Goal: Task Accomplishment & Management: Complete application form

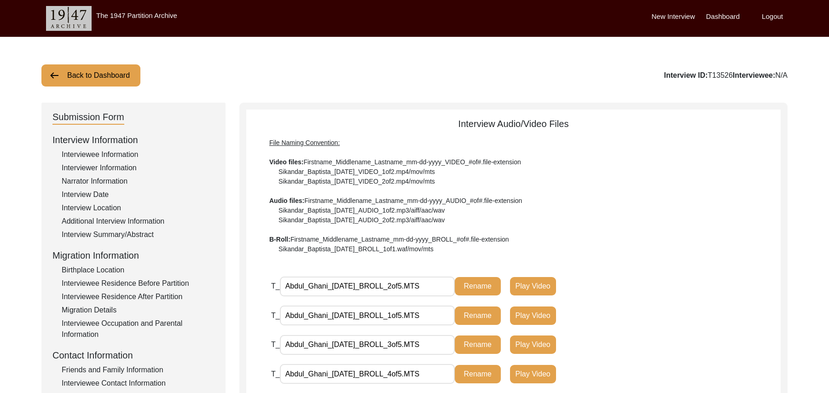
scroll to position [272, 0]
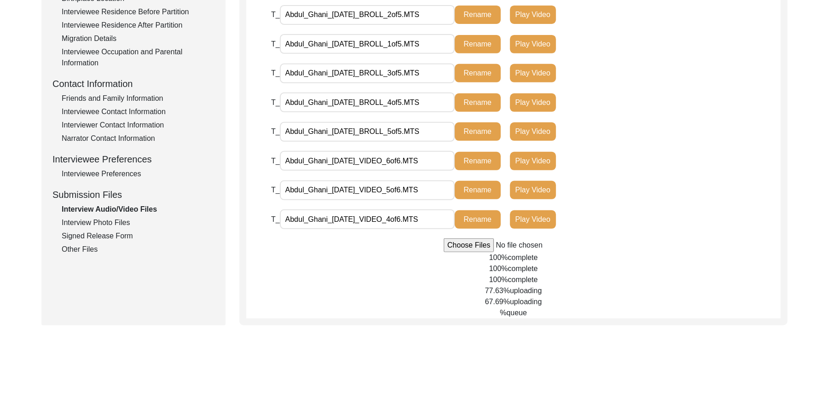
click at [712, 162] on div "T_ Abdul_Ghani_[DATE]_VIDEO_6of6.MTS Rename Play Video" at bounding box center [526, 165] width 510 height 29
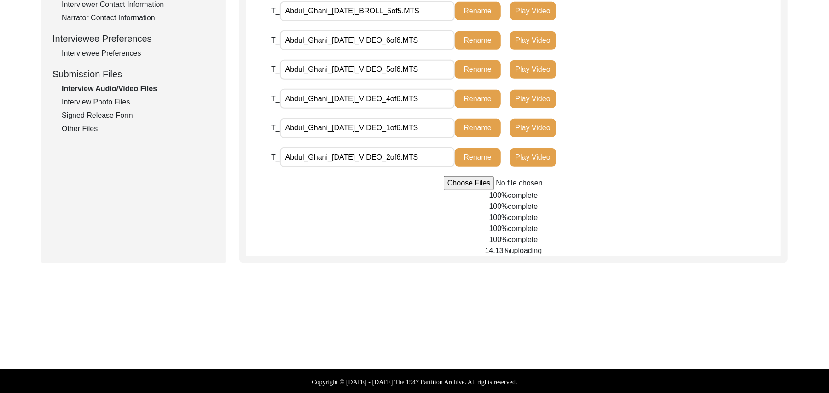
scroll to position [393, 0]
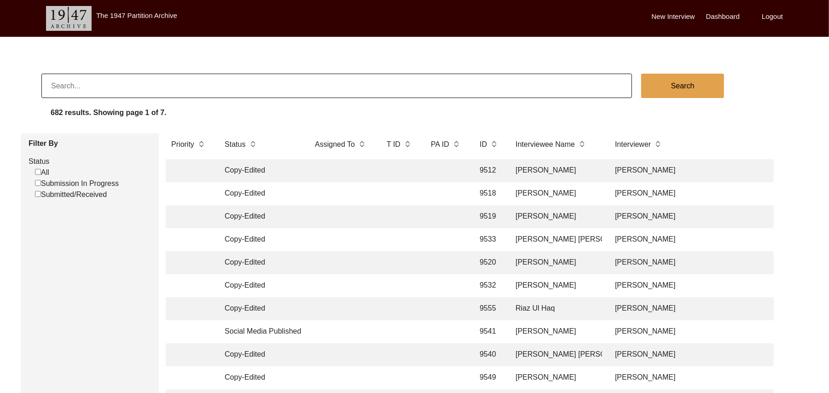
click at [37, 181] on input "Submission In Progress" at bounding box center [38, 183] width 6 height 6
checkbox input "false"
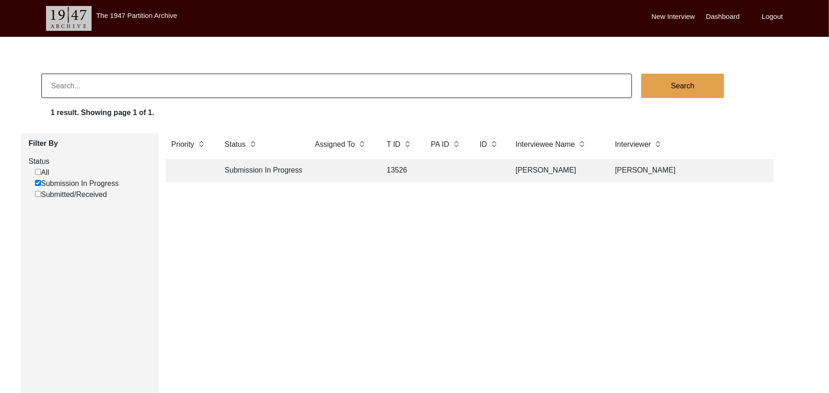
click at [401, 170] on td "13526" at bounding box center [399, 170] width 37 height 23
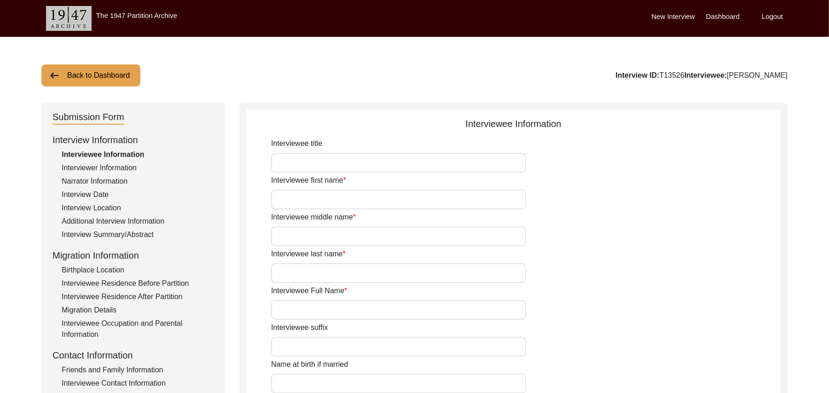
type input "Mr"
type input "[PERSON_NAME]"
type input "Ghani"
type input "N/A"
type input "[PERSON_NAME]"
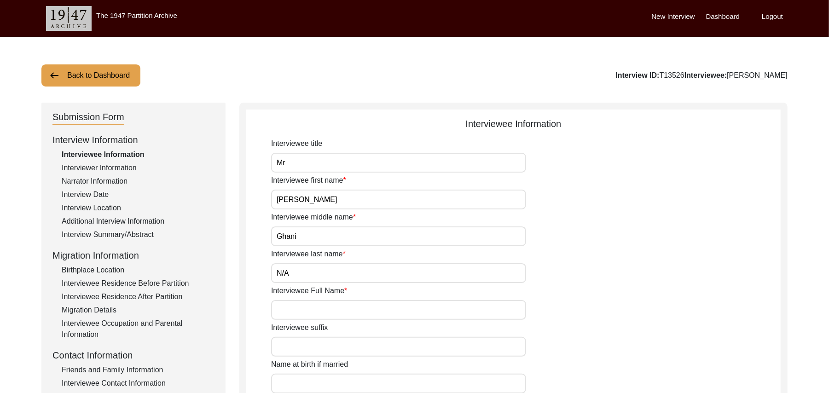
type input "N/A"
type input "[PERSON_NAME]"
type input "1935"
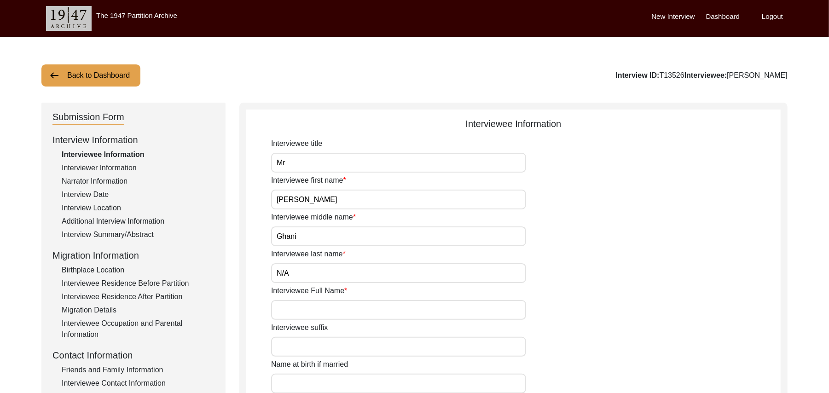
type input "90 Years"
type input "[DEMOGRAPHIC_DATA]"
type input "N/A"
type textarea "N/A"
type input "Punjabi"
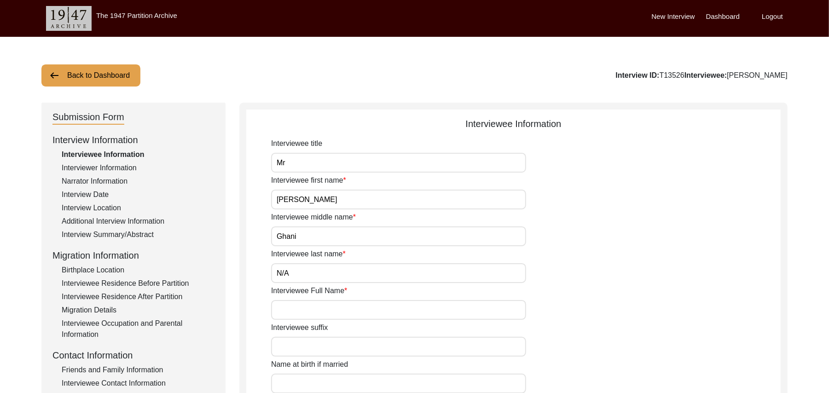
type input "Malwai"
type input "[DEMOGRAPHIC_DATA]"
type input "Kumhaar (Rehmani Now)"
click at [142, 233] on div "Interview Summary/Abstract" at bounding box center [138, 234] width 153 height 11
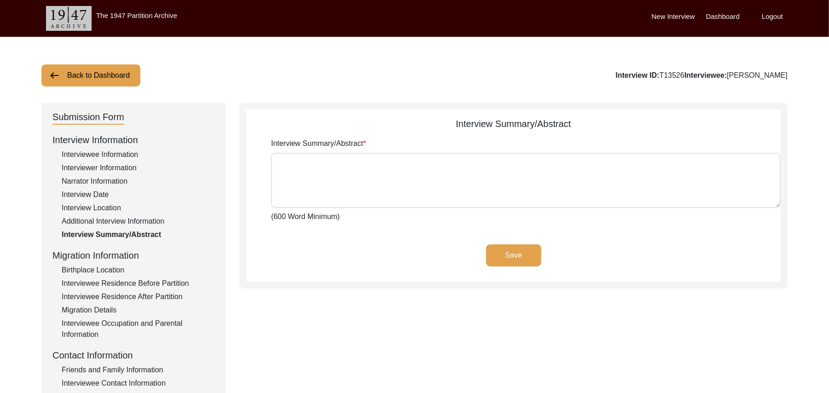
click at [311, 183] on textarea "Interview Summary/Abstract" at bounding box center [526, 180] width 510 height 55
paste textarea "Abdul Ghani Muhammad Sarfraz Abdul Ghani Son of Ali Ahmed Kumhaar, was born at …"
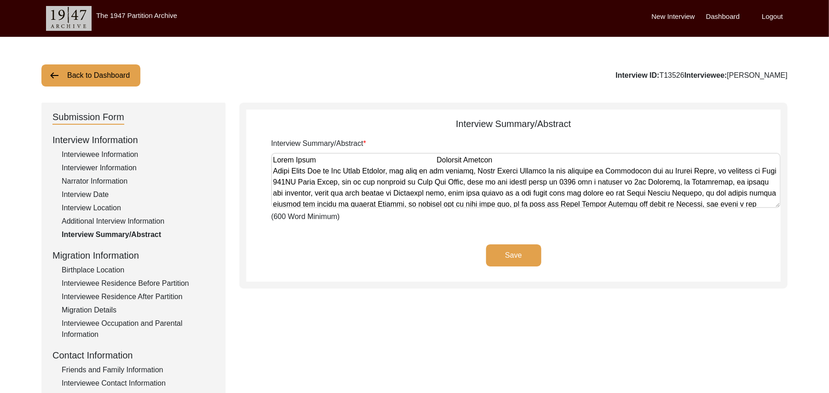
scroll to position [553, 0]
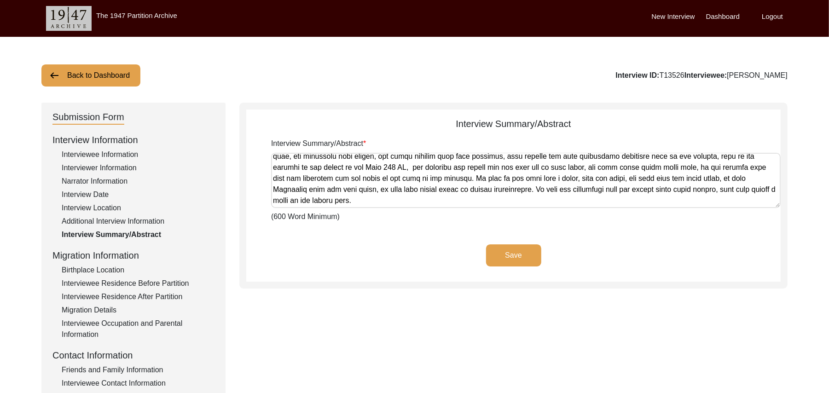
type textarea "Abdul Ghani Muhammad Sarfraz Abdul Ghani Son of Ali Ahmed Kumhaar, was born at …"
click at [496, 248] on button "Save" at bounding box center [513, 255] width 55 height 22
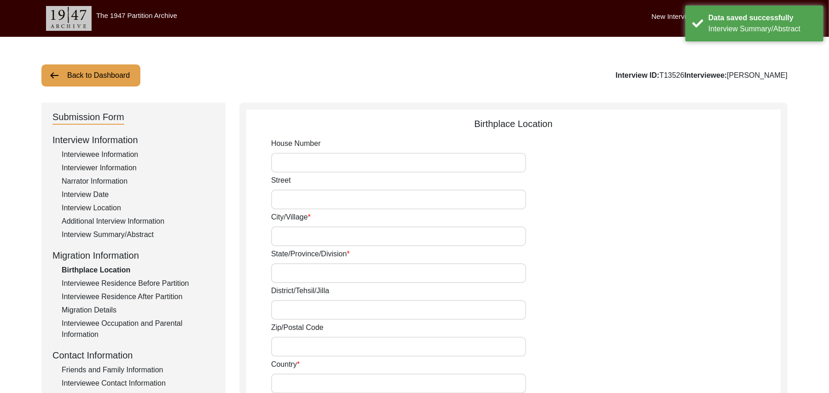
type input "N/A"
type input "Bassi Ghulam Hussain"
type input "Punjab"
type input "Hoshiarpur/ Hoshiarpur"
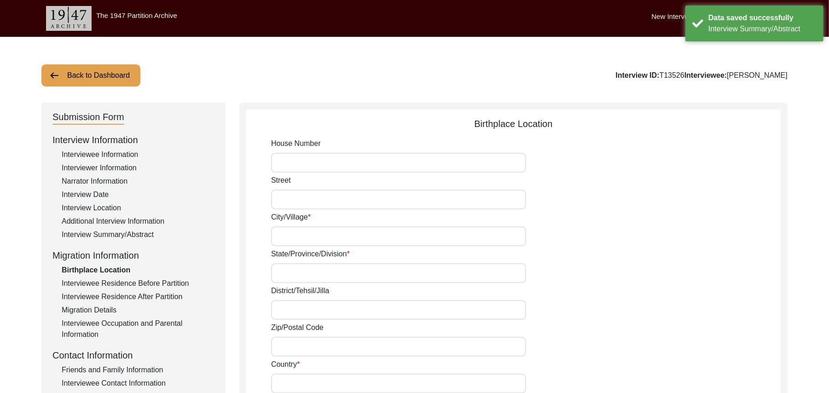
type input "146021"
type input "India"
type input "Bassi Ghulam Hussain/ Adamwal"
type input "Bassi Ghulam Hussain, Punjab, India"
type input "N/A"
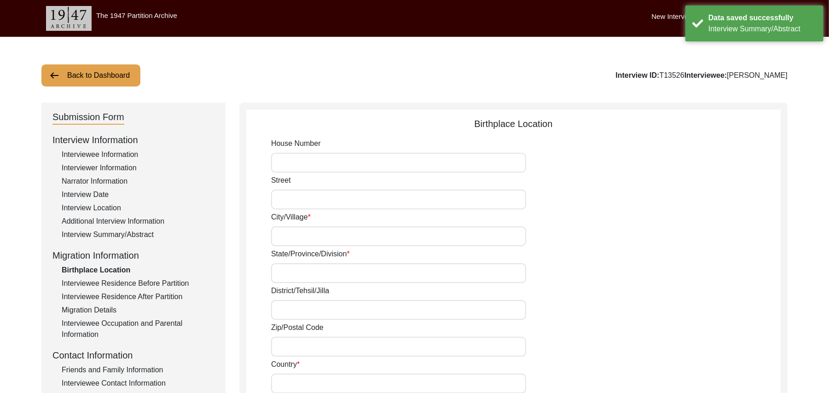
type input "N/A"
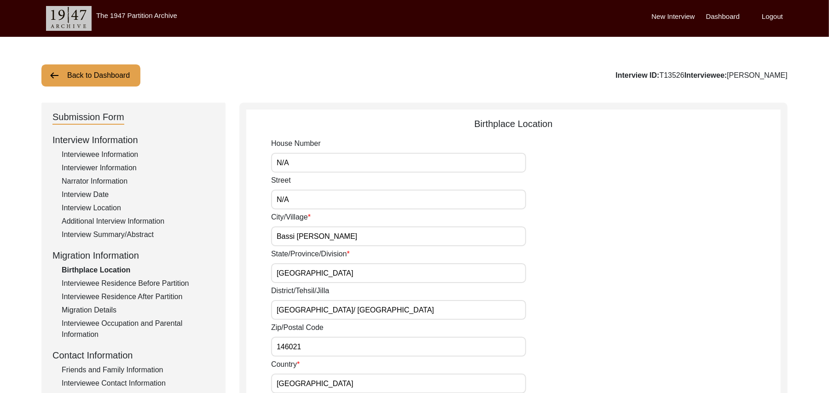
click at [170, 296] on div "Interviewee Residence After Partition" at bounding box center [138, 296] width 153 height 11
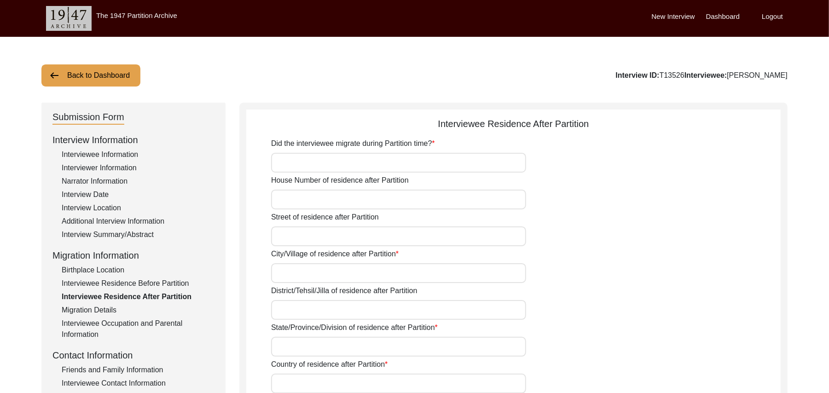
type input "Yes"
type input "N/A"
type input "388JB Bassi Qasso"
type input "Toba Tek Singh/ Toba Tek Singh"
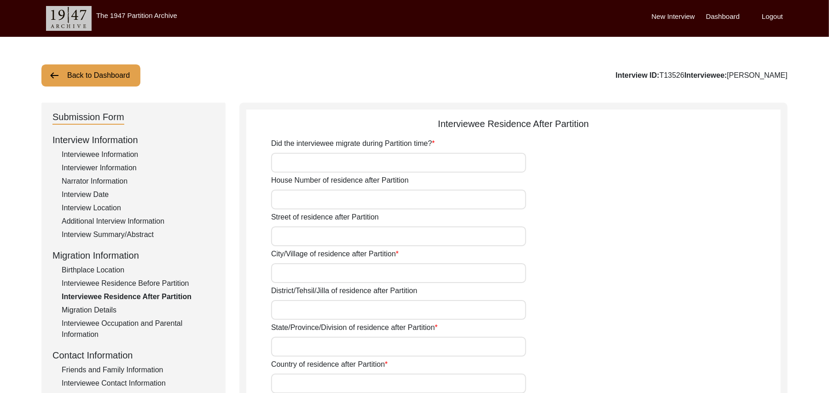
type input "Punjab"
type input "Pakistan"
type input "36051"
type input "Chak 388JB Bassi Qasso"
type input "Chak 388JB Bassi Qasso, Punjab, Pakistan"
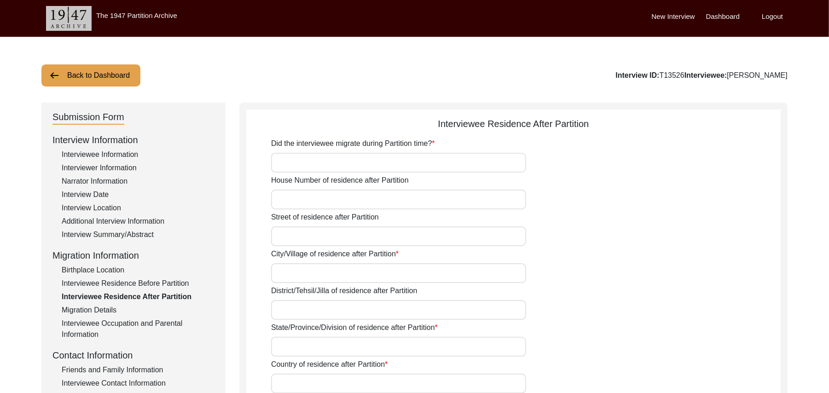
type input "N/A"
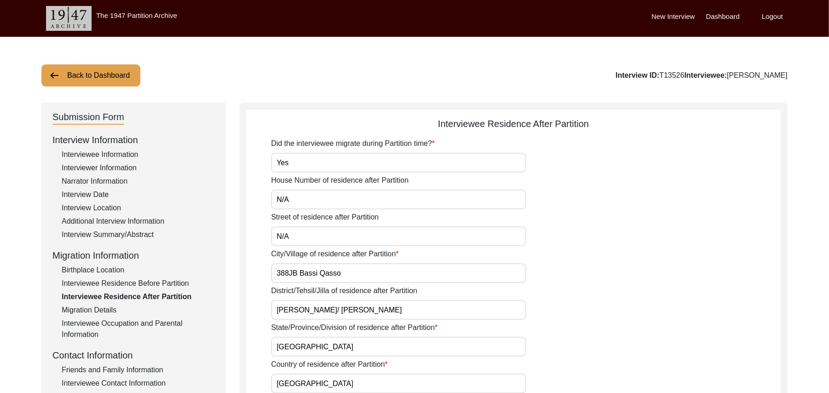
click at [122, 74] on button "Back to Dashboard" at bounding box center [90, 75] width 99 height 22
